Goal: Feedback & Contribution: Submit feedback/report problem

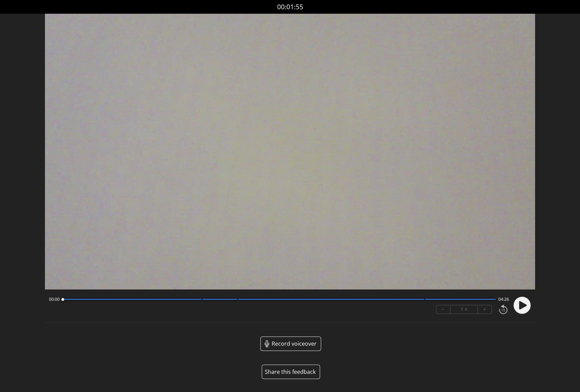
click at [302, 372] on button "Share this feedback" at bounding box center [291, 371] width 58 height 14
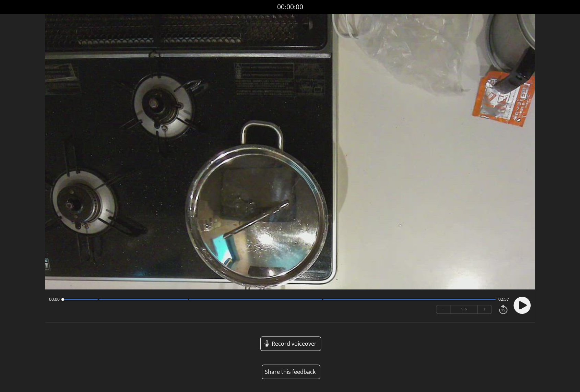
click at [291, 372] on button "Share this feedback" at bounding box center [291, 371] width 58 height 14
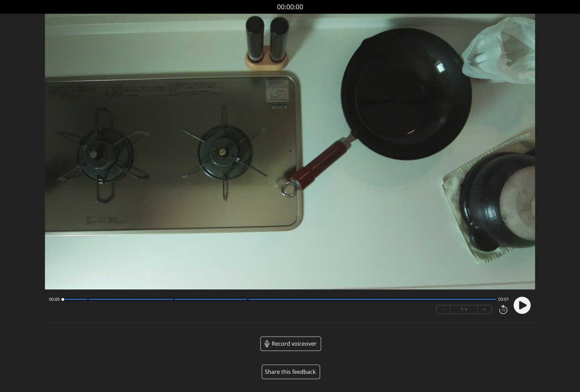
click at [296, 370] on button "Share this feedback" at bounding box center [291, 371] width 58 height 14
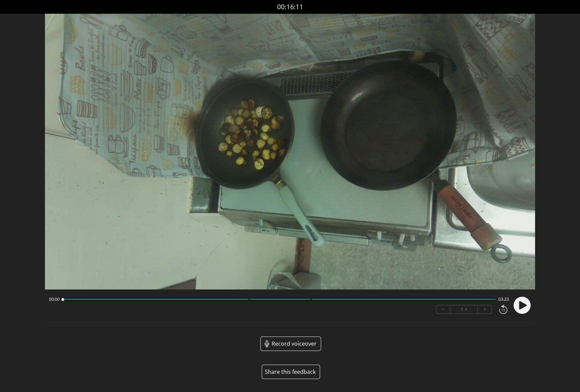
click at [294, 370] on button "Share this feedback" at bounding box center [291, 371] width 58 height 14
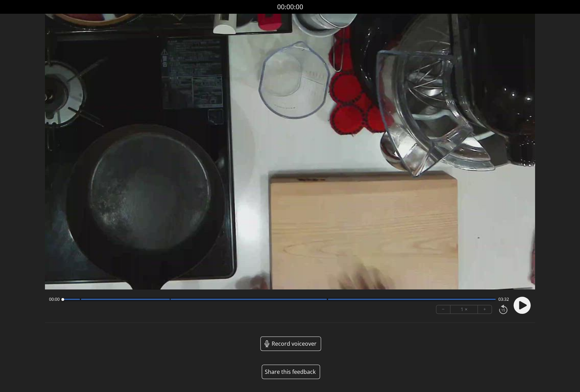
click at [295, 368] on button "Share this feedback" at bounding box center [291, 371] width 58 height 14
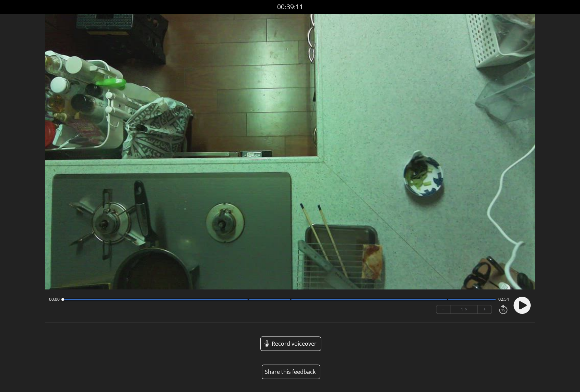
click at [293, 372] on button "Share this feedback" at bounding box center [291, 371] width 58 height 14
